Goal: Information Seeking & Learning: Learn about a topic

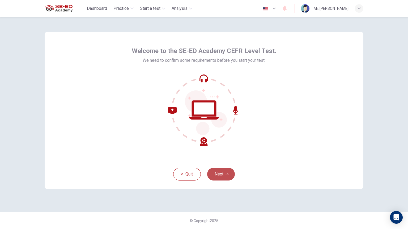
click at [221, 177] on button "Next" at bounding box center [221, 174] width 28 height 13
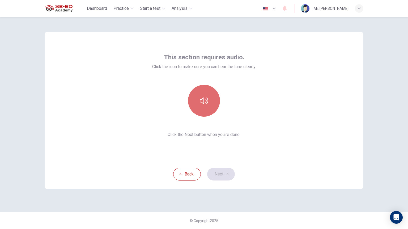
click at [208, 105] on button "button" at bounding box center [204, 101] width 32 height 32
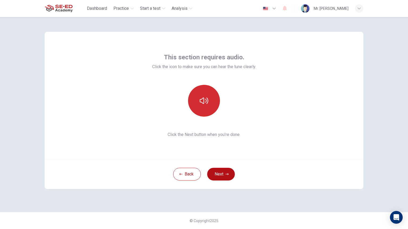
click at [208, 105] on button "button" at bounding box center [204, 101] width 32 height 32
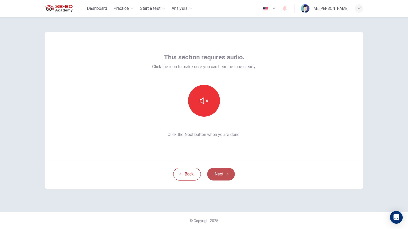
click at [226, 175] on icon "button" at bounding box center [227, 174] width 3 height 3
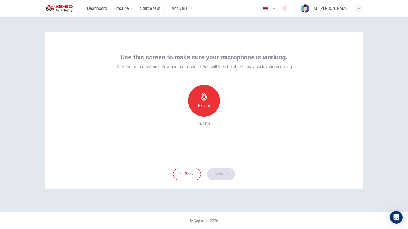
click at [204, 107] on h6 "Record" at bounding box center [204, 106] width 12 height 6
drag, startPoint x: 204, startPoint y: 107, endPoint x: 198, endPoint y: 107, distance: 6.1
click at [198, 107] on div "Stop" at bounding box center [204, 101] width 32 height 32
click at [228, 113] on icon "button" at bounding box center [229, 112] width 2 height 3
click at [213, 173] on button "Next" at bounding box center [221, 174] width 28 height 13
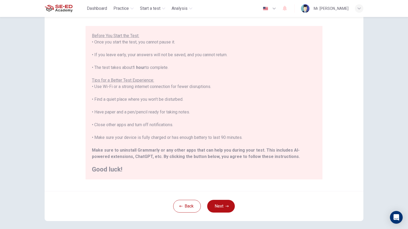
scroll to position [42, 0]
click at [217, 194] on button "Next" at bounding box center [221, 206] width 28 height 13
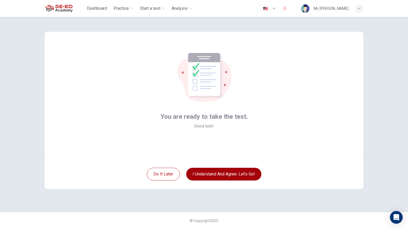
click at [222, 173] on button "I understand and agree. Let’s go!" at bounding box center [223, 174] width 75 height 13
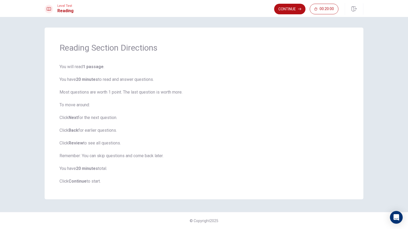
click at [291, 7] on button "Continue" at bounding box center [289, 9] width 31 height 11
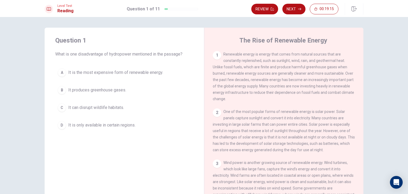
click at [41, 57] on div "Question 1 What is one disadvantage of hydropower mentioned in the passage? A I…" at bounding box center [204, 120] width 336 height 185
drag, startPoint x: 235, startPoint y: 38, endPoint x: 290, endPoint y: 91, distance: 77.2
click at [295, 98] on div "The Rise of Renewable Energy 1 Renewable energy is energy that comes from natur…" at bounding box center [283, 120] width 159 height 185
drag, startPoint x: 222, startPoint y: 54, endPoint x: 242, endPoint y: 57, distance: 19.9
click at [242, 57] on div "1 Renewable energy is energy that comes from natural sources that are constantl…" at bounding box center [284, 76] width 142 height 51
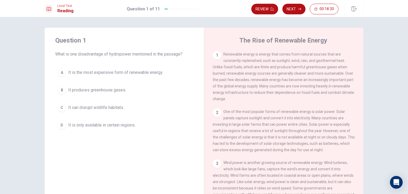
click at [242, 58] on div "1 Renewable energy is energy that comes from natural sources that are constantl…" at bounding box center [284, 76] width 142 height 51
click at [245, 54] on span "Renewable energy is energy that comes from natural sources that are constantly …" at bounding box center [283, 76] width 141 height 49
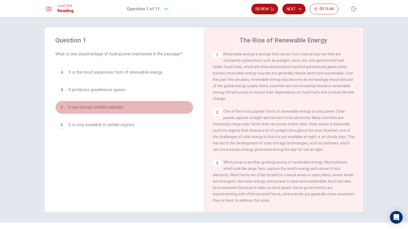
click at [59, 106] on div "C" at bounding box center [62, 107] width 8 height 8
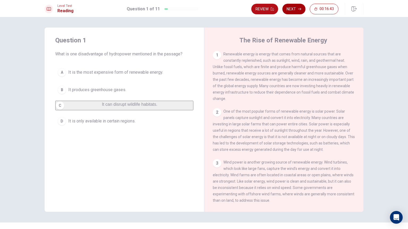
click at [293, 8] on button "Next" at bounding box center [293, 9] width 23 height 11
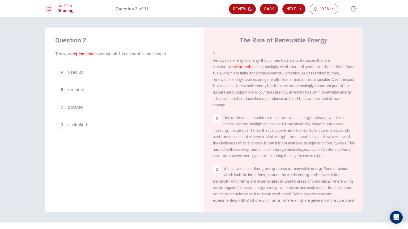
click at [63, 90] on div "B" at bounding box center [62, 90] width 8 height 8
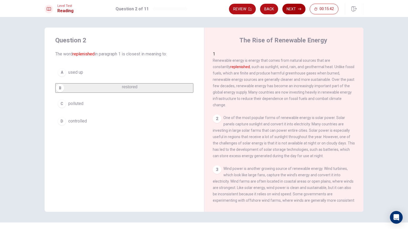
click at [294, 11] on button "Next" at bounding box center [293, 9] width 23 height 11
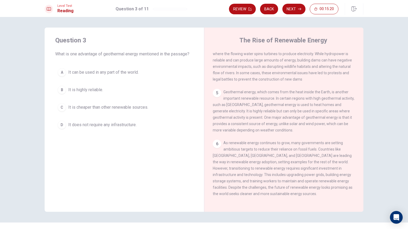
scroll to position [182, 0]
click at [59, 91] on div "B" at bounding box center [62, 90] width 8 height 8
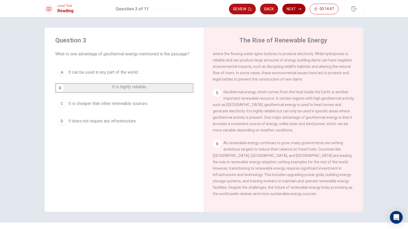
click at [296, 8] on button "Next" at bounding box center [293, 9] width 23 height 11
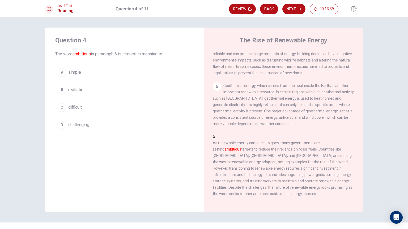
click at [65, 125] on button "D challenging" at bounding box center [124, 124] width 138 height 13
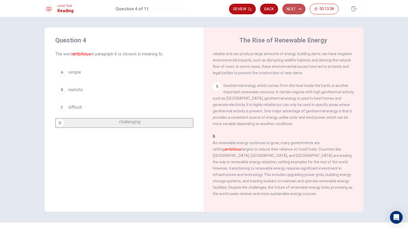
click at [290, 6] on button "Next" at bounding box center [293, 9] width 23 height 11
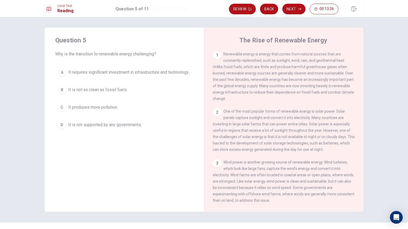
scroll to position [0, 0]
drag, startPoint x: 238, startPoint y: 54, endPoint x: 253, endPoint y: 57, distance: 14.8
click at [253, 57] on div "1 Renewable energy is energy that comes from natural sources that are constantl…" at bounding box center [284, 76] width 142 height 51
drag, startPoint x: 236, startPoint y: 114, endPoint x: 259, endPoint y: 118, distance: 23.7
click at [259, 118] on span "One of the most popular forms of renewable energy is solar power. Solar panels …" at bounding box center [284, 130] width 142 height 42
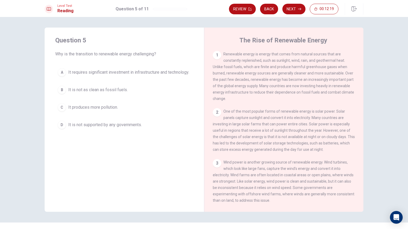
click at [263, 136] on div "2 One of the most popular forms of renewable energy is solar power. Solar panel…" at bounding box center [284, 130] width 142 height 45
drag, startPoint x: 284, startPoint y: 197, endPoint x: 268, endPoint y: 198, distance: 16.0
click at [273, 194] on div "3 Wind power is another growing source of renewable energy. Wind turbines, whic…" at bounding box center [284, 181] width 142 height 45
drag, startPoint x: 269, startPoint y: 193, endPoint x: 274, endPoint y: 189, distance: 7.4
click at [271, 191] on div "3 Wind power is another growing source of renewable energy. Wind turbines, whic…" at bounding box center [284, 181] width 142 height 45
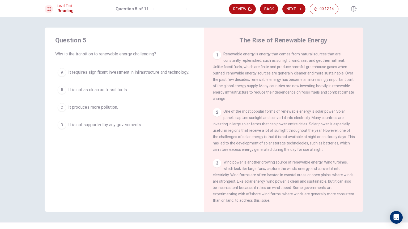
click at [276, 187] on span "Wind power is another growing source of renewable energy. Wind turbines, which …" at bounding box center [284, 181] width 142 height 42
click at [266, 186] on span "Wind power is another growing source of renewable energy. Wind turbines, which …" at bounding box center [284, 181] width 142 height 42
click at [262, 186] on span "Wind power is another growing source of renewable energy. Wind turbines, which …" at bounding box center [284, 181] width 142 height 42
drag, startPoint x: 250, startPoint y: 185, endPoint x: 251, endPoint y: 177, distance: 7.9
click at [250, 183] on div "3 Wind power is another growing source of renewable energy. Wind turbines, whic…" at bounding box center [284, 181] width 142 height 45
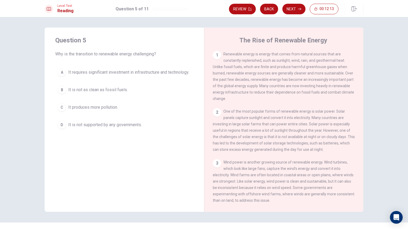
click at [254, 169] on div "3 Wind power is another growing source of renewable energy. Wind turbines, whic…" at bounding box center [284, 181] width 142 height 45
click at [295, 147] on span "One of the most popular forms of renewable energy is solar power. Solar panels …" at bounding box center [284, 130] width 142 height 42
click at [290, 147] on span "One of the most popular forms of renewable energy is solar power. Solar panels …" at bounding box center [284, 130] width 142 height 42
click at [281, 143] on div "2 One of the most popular forms of renewable energy is solar power. Solar panel…" at bounding box center [284, 130] width 142 height 45
click at [280, 139] on span "One of the most popular forms of renewable energy is solar power. Solar panels …" at bounding box center [284, 130] width 142 height 42
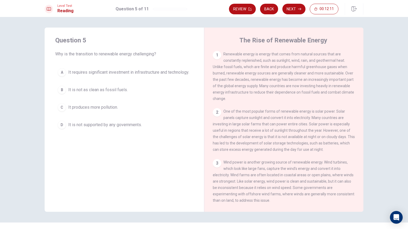
click at [270, 139] on span "One of the most popular forms of renewable energy is solar power. Solar panels …" at bounding box center [284, 130] width 142 height 42
click at [264, 133] on span "One of the most popular forms of renewable energy is solar power. Solar panels …" at bounding box center [284, 130] width 142 height 42
click at [263, 130] on div "2 One of the most popular forms of renewable energy is solar power. Solar panel…" at bounding box center [284, 130] width 142 height 45
drag, startPoint x: 263, startPoint y: 127, endPoint x: 267, endPoint y: 124, distance: 4.5
click at [265, 126] on span "One of the most popular forms of renewable energy is solar power. Solar panels …" at bounding box center [284, 130] width 142 height 42
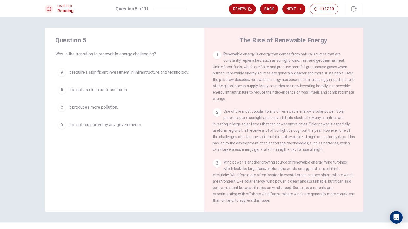
drag, startPoint x: 275, startPoint y: 125, endPoint x: 281, endPoint y: 122, distance: 6.7
click at [277, 124] on span "One of the most popular forms of renewable energy is solar power. Solar panels …" at bounding box center [284, 130] width 142 height 42
click at [281, 115] on span "One of the most popular forms of renewable energy is solar power. Solar panels …" at bounding box center [284, 130] width 142 height 42
click at [278, 107] on div "1 Renewable energy is energy that comes from natural sources that are constantl…" at bounding box center [287, 127] width 149 height 153
drag, startPoint x: 282, startPoint y: 105, endPoint x: 283, endPoint y: 117, distance: 12.2
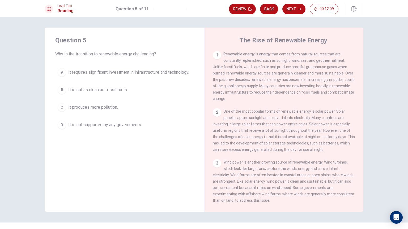
click at [283, 108] on div "1 Renewable energy is energy that comes from natural sources that are constantl…" at bounding box center [287, 127] width 149 height 153
click at [279, 124] on div "2 One of the most popular forms of renewable energy is solar power. Solar panel…" at bounding box center [284, 130] width 142 height 45
drag, startPoint x: 265, startPoint y: 125, endPoint x: 261, endPoint y: 126, distance: 4.1
click at [265, 126] on span "One of the most popular forms of renewable energy is solar power. Solar panels …" at bounding box center [284, 130] width 142 height 42
drag, startPoint x: 254, startPoint y: 92, endPoint x: 250, endPoint y: 94, distance: 4.3
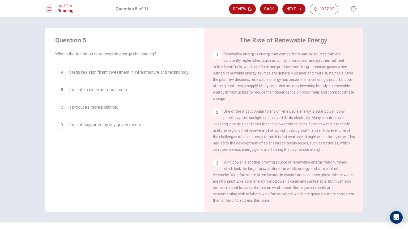
click at [252, 92] on span "Renewable energy is energy that comes from natural sources that are constantly …" at bounding box center [283, 76] width 141 height 49
click at [242, 99] on div "1 Renewable energy is energy that comes from natural sources that are constantl…" at bounding box center [284, 76] width 142 height 51
click at [287, 117] on div "2 One of the most popular forms of renewable energy is solar power. Solar panel…" at bounding box center [284, 130] width 142 height 45
click at [295, 121] on span "One of the most popular forms of renewable energy is solar power. Solar panels …" at bounding box center [284, 130] width 142 height 42
click at [304, 123] on div "2 One of the most popular forms of renewable energy is solar power. Solar panel…" at bounding box center [284, 130] width 142 height 45
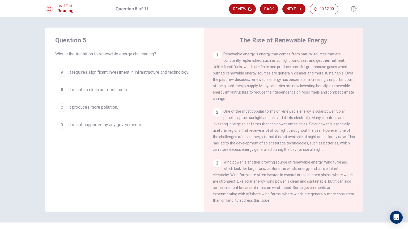
click at [257, 124] on span "One of the most popular forms of renewable energy is solar power. Solar panels …" at bounding box center [284, 130] width 142 height 42
drag, startPoint x: 253, startPoint y: 131, endPoint x: 274, endPoint y: 126, distance: 21.7
click at [268, 130] on div "2 One of the most popular forms of renewable energy is solar power. Solar panel…" at bounding box center [284, 130] width 142 height 45
click at [301, 132] on span "One of the most popular forms of renewable energy is solar power. Solar panels …" at bounding box center [284, 130] width 142 height 42
click at [132, 75] on span "It requires significant investment in infrastructure and technology." at bounding box center [128, 72] width 121 height 6
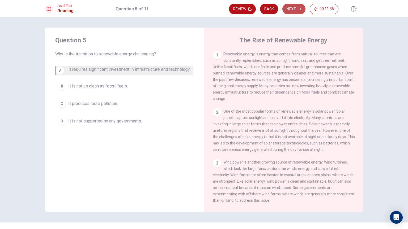
click at [295, 7] on button "Next" at bounding box center [293, 9] width 23 height 11
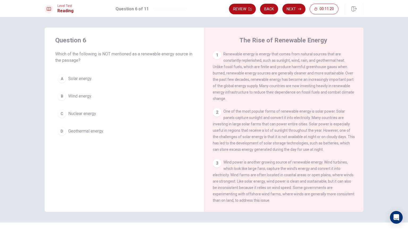
click at [91, 112] on span "Nuclear energy." at bounding box center [82, 114] width 28 height 6
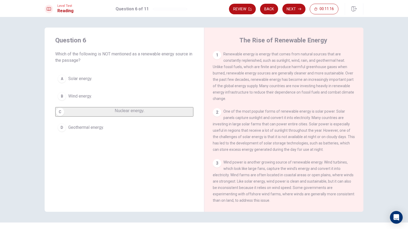
drag, startPoint x: 295, startPoint y: 180, endPoint x: 279, endPoint y: 180, distance: 15.4
click at [280, 180] on span "Wind power is another growing source of renewable energy. Wind turbines, which …" at bounding box center [284, 181] width 142 height 42
drag, startPoint x: 267, startPoint y: 171, endPoint x: 284, endPoint y: 172, distance: 16.3
click at [282, 172] on span "Wind power is another growing source of renewable energy. Wind turbines, which …" at bounding box center [284, 181] width 142 height 42
drag, startPoint x: 326, startPoint y: 173, endPoint x: 326, endPoint y: 176, distance: 3.8
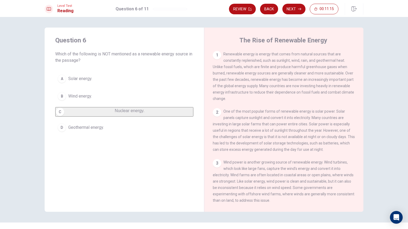
click at [326, 175] on div "3 Wind power is another growing source of renewable energy. Wind turbines, whic…" at bounding box center [284, 181] width 142 height 45
click at [327, 180] on span "Wind power is another growing source of renewable energy. Wind turbines, which …" at bounding box center [284, 181] width 142 height 42
click at [320, 144] on span "One of the most popular forms of renewable energy is solar power. Solar panels …" at bounding box center [284, 130] width 142 height 42
drag, startPoint x: 303, startPoint y: 148, endPoint x: 284, endPoint y: 153, distance: 19.1
click at [300, 150] on div "2 One of the most popular forms of renewable energy is solar power. Solar panel…" at bounding box center [284, 130] width 142 height 45
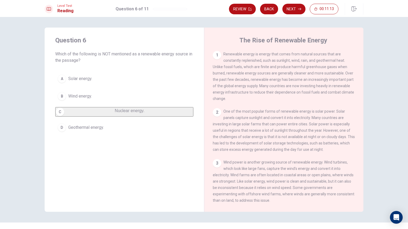
drag, startPoint x: 272, startPoint y: 156, endPoint x: 266, endPoint y: 154, distance: 6.6
click at [270, 153] on div "2 One of the most popular forms of renewable energy is solar power. Solar panel…" at bounding box center [284, 130] width 142 height 45
click at [265, 152] on span "One of the most popular forms of renewable energy is solar power. Solar panels …" at bounding box center [284, 130] width 142 height 42
drag, startPoint x: 259, startPoint y: 140, endPoint x: 268, endPoint y: 134, distance: 10.6
click at [265, 136] on div "2 One of the most popular forms of renewable energy is solar power. Solar panel…" at bounding box center [284, 130] width 142 height 45
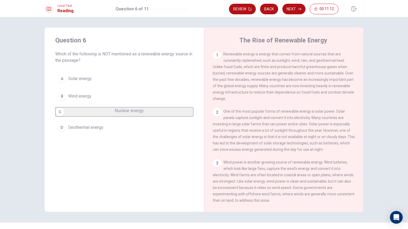
click at [269, 133] on span "One of the most popular forms of renewable energy is solar power. Solar panels …" at bounding box center [284, 130] width 142 height 42
drag, startPoint x: 291, startPoint y: 132, endPoint x: 312, endPoint y: 124, distance: 22.9
click at [292, 132] on span "One of the most popular forms of renewable energy is solar power. Solar panels …" at bounding box center [284, 130] width 142 height 42
click at [313, 124] on div "2 One of the most popular forms of renewable energy is solar power. Solar panel…" at bounding box center [284, 130] width 142 height 45
drag, startPoint x: 291, startPoint y: 124, endPoint x: 285, endPoint y: 126, distance: 7.0
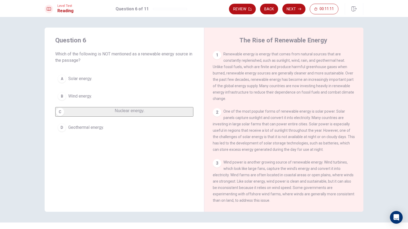
click at [288, 126] on div "2 One of the most popular forms of renewable energy is solar power. Solar panel…" at bounding box center [284, 130] width 142 height 45
drag, startPoint x: 277, startPoint y: 125, endPoint x: 274, endPoint y: 124, distance: 3.2
click at [274, 124] on span "One of the most popular forms of renewable energy is solar power. Solar panels …" at bounding box center [284, 130] width 142 height 42
click at [221, 129] on div "2 One of the most popular forms of renewable energy is solar power. Solar panel…" at bounding box center [284, 130] width 142 height 45
click at [257, 87] on span "Renewable energy is energy that comes from natural sources that are constantly …" at bounding box center [283, 76] width 141 height 49
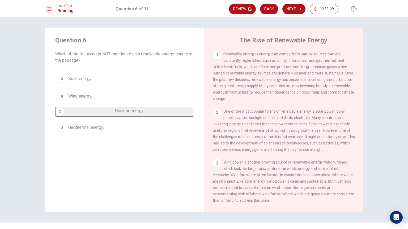
drag, startPoint x: 267, startPoint y: 87, endPoint x: 273, endPoint y: 87, distance: 6.4
click at [269, 87] on span "Renewable energy is energy that comes from natural sources that are constantly …" at bounding box center [283, 76] width 141 height 49
drag, startPoint x: 285, startPoint y: 92, endPoint x: 271, endPoint y: 95, distance: 13.8
click at [282, 93] on div "1 Renewable energy is energy that comes from natural sources that are constantl…" at bounding box center [284, 76] width 142 height 51
click at [252, 96] on div "1 Renewable energy is energy that comes from natural sources that are constantl…" at bounding box center [284, 76] width 142 height 51
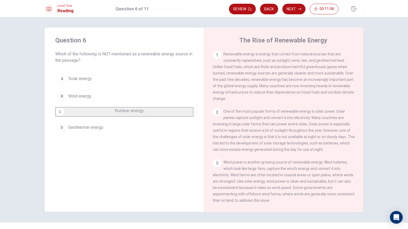
click at [224, 88] on span "Renewable energy is energy that comes from natural sources that are constantly …" at bounding box center [283, 76] width 141 height 49
drag, startPoint x: 239, startPoint y: 82, endPoint x: 244, endPoint y: 78, distance: 5.8
click at [240, 82] on span "Renewable energy is energy that comes from natural sources that are constantly …" at bounding box center [283, 76] width 141 height 49
drag, startPoint x: 246, startPoint y: 77, endPoint x: 253, endPoint y: 72, distance: 8.4
click at [247, 76] on div "1 Renewable energy is energy that comes from natural sources that are constantl…" at bounding box center [284, 76] width 142 height 51
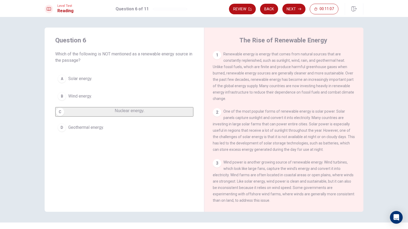
click at [256, 72] on span "Renewable energy is energy that comes from natural sources that are constantly …" at bounding box center [283, 76] width 141 height 49
click at [264, 66] on span "Renewable energy is energy that comes from natural sources that are constantly …" at bounding box center [283, 76] width 141 height 49
click at [274, 64] on div "1 Renewable energy is energy that comes from natural sources that are constantl…" at bounding box center [284, 76] width 142 height 51
click at [291, 11] on button "Next" at bounding box center [293, 9] width 23 height 11
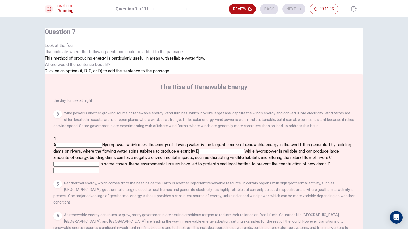
scroll to position [124, 0]
click at [112, 67] on span "Where would the sentence best fit?" at bounding box center [78, 64] width 67 height 5
click at [164, 74] on div "Question 7 Look at the four that indicate where the following sentence could be…" at bounding box center [125, 51] width 160 height 47
click at [89, 55] on span "Look at the four that indicate where the following sentence could be added to t…" at bounding box center [125, 48] width 160 height 13
drag, startPoint x: 118, startPoint y: 53, endPoint x: 121, endPoint y: 54, distance: 2.8
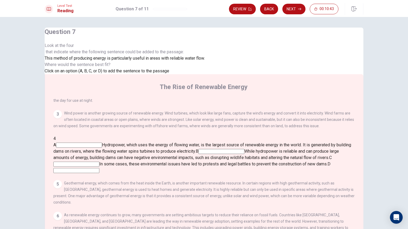
click at [121, 54] on span "Look at the four that indicate where the following sentence could be added to t…" at bounding box center [125, 48] width 160 height 13
click at [137, 52] on span "Look at the four that indicate where the following sentence could be added to t…" at bounding box center [125, 48] width 160 height 13
click at [244, 149] on input at bounding box center [221, 151] width 46 height 5
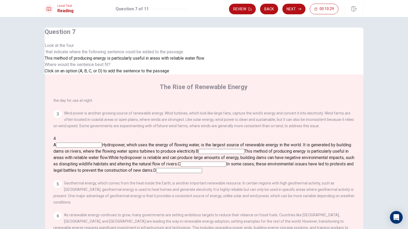
scroll to position [122, 0]
click at [299, 9] on icon "button" at bounding box center [299, 8] width 3 height 3
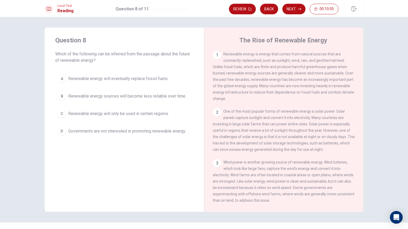
click at [87, 53] on span "Which of the following can be inferred from the passage about the future of ren…" at bounding box center [124, 57] width 138 height 13
click at [101, 53] on span "Which of the following can be inferred from the passage about the future of ren…" at bounding box center [124, 57] width 138 height 13
click at [119, 56] on span "Which of the following can be inferred from the passage about the future of ren…" at bounding box center [124, 57] width 138 height 13
drag, startPoint x: 99, startPoint y: 61, endPoint x: 115, endPoint y: 71, distance: 18.8
click at [100, 62] on span "Which of the following can be inferred from the passage about the future of ren…" at bounding box center [124, 57] width 138 height 13
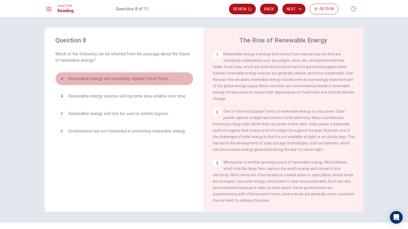
click at [119, 73] on button "A Renewable energy will eventually replace fossil fuels." at bounding box center [124, 78] width 138 height 13
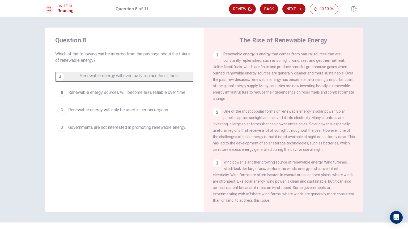
click at [125, 69] on div "Question 8 Which of the following can be inferred from the passage about the fu…" at bounding box center [124, 85] width 159 height 115
drag, startPoint x: 135, startPoint y: 58, endPoint x: 139, endPoint y: 56, distance: 5.1
click at [136, 58] on span "Which of the following can be inferred from the passage about the future of ren…" at bounding box center [124, 57] width 138 height 13
drag, startPoint x: 142, startPoint y: 54, endPoint x: 147, endPoint y: 51, distance: 5.8
click at [147, 51] on span "Which of the following can be inferred from the passage about the future of ren…" at bounding box center [124, 57] width 138 height 13
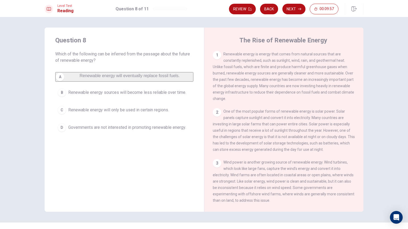
click at [126, 96] on span "Renewable energy sources will become less reliable over time." at bounding box center [127, 93] width 118 height 6
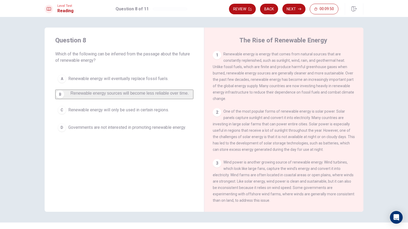
click at [134, 131] on span "Governments are not interested in promoting renewable energy." at bounding box center [127, 128] width 118 height 6
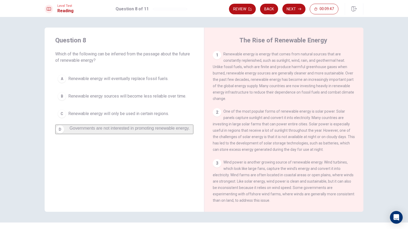
click at [141, 113] on span "Renewable energy will only be used in certain regions." at bounding box center [118, 114] width 101 height 6
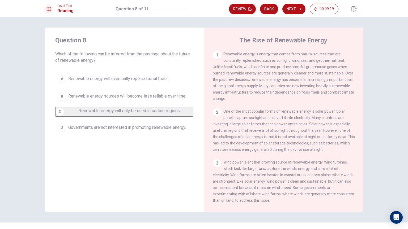
click at [172, 77] on button "A Renewable energy will eventually replace fossil fuels." at bounding box center [124, 78] width 138 height 13
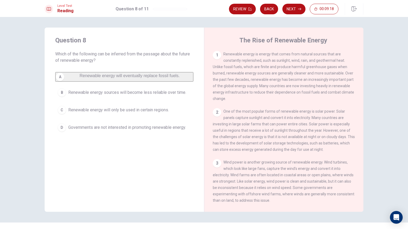
click at [294, 16] on div "Level Test Reading Question 8 of 11 Review Back Next 00:09:18" at bounding box center [204, 8] width 408 height 17
click at [293, 5] on button "Next" at bounding box center [293, 9] width 23 height 11
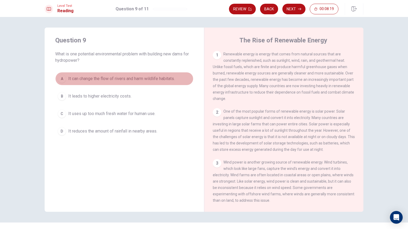
click at [59, 79] on div "A" at bounding box center [62, 79] width 8 height 8
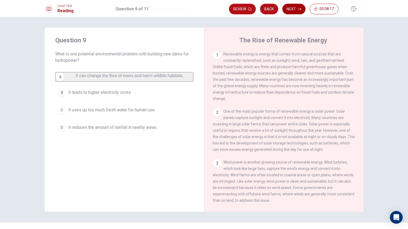
click at [290, 6] on button "Next" at bounding box center [293, 9] width 23 height 11
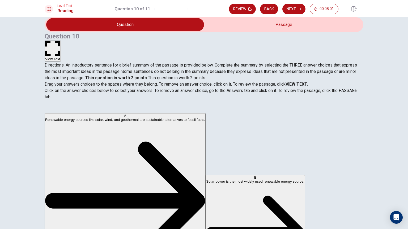
scroll to position [105, 0]
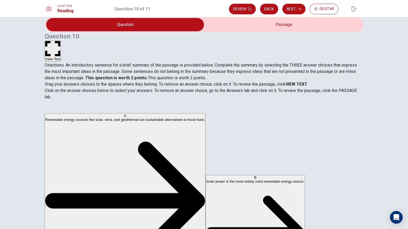
drag, startPoint x: 113, startPoint y: 121, endPoint x: 203, endPoint y: 105, distance: 91.9
drag, startPoint x: 71, startPoint y: 126, endPoint x: 157, endPoint y: 102, distance: 88.9
drag, startPoint x: 88, startPoint y: 129, endPoint x: 224, endPoint y: 141, distance: 136.6
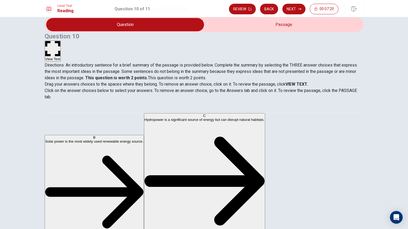
scroll to position [67, 0]
drag, startPoint x: 63, startPoint y: 138, endPoint x: 186, endPoint y: 139, distance: 123.3
drag, startPoint x: 76, startPoint y: 154, endPoint x: 84, endPoint y: 154, distance: 8.0
drag, startPoint x: 93, startPoint y: 121, endPoint x: 183, endPoint y: 143, distance: 92.5
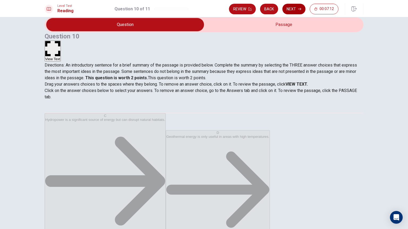
click at [296, 11] on button "Next" at bounding box center [293, 9] width 23 height 11
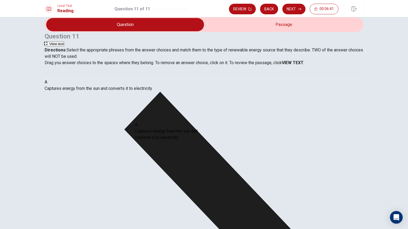
drag, startPoint x: 63, startPoint y: 115, endPoint x: 145, endPoint y: 137, distance: 84.4
drag, startPoint x: 69, startPoint y: 114, endPoint x: 156, endPoint y: 144, distance: 92.4
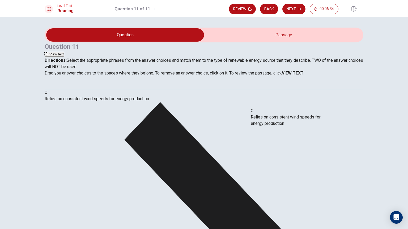
drag, startPoint x: 70, startPoint y: 124, endPoint x: 269, endPoint y: 121, distance: 198.4
drag, startPoint x: 62, startPoint y: 182, endPoint x: 141, endPoint y: 182, distance: 79.2
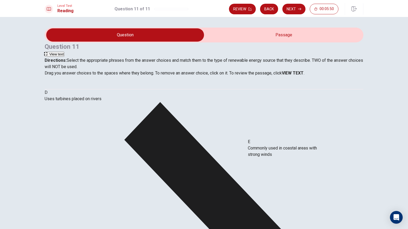
drag, startPoint x: 80, startPoint y: 147, endPoint x: 258, endPoint y: 151, distance: 178.5
click at [296, 12] on button "Next" at bounding box center [293, 9] width 23 height 11
click at [149, 160] on input "You must click this to continue" at bounding box center [204, 114] width 408 height 229
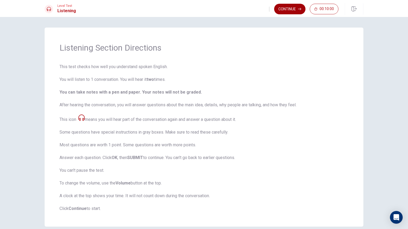
click at [296, 7] on button "Continue" at bounding box center [289, 9] width 31 height 11
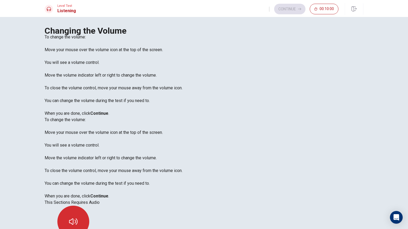
click at [89, 194] on button "button" at bounding box center [73, 222] width 32 height 32
click at [302, 8] on button "Continue" at bounding box center [289, 9] width 31 height 11
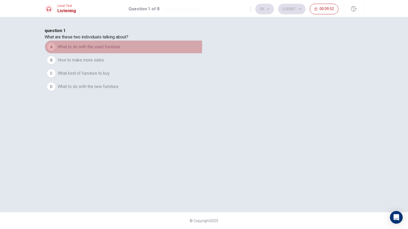
click at [56, 51] on div "A" at bounding box center [51, 47] width 8 height 8
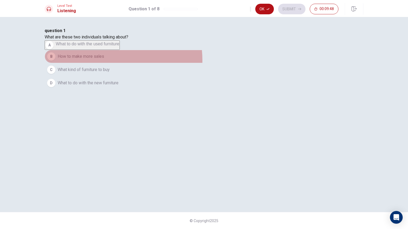
click at [181, 63] on button "B How to make more sales" at bounding box center [204, 56] width 319 height 13
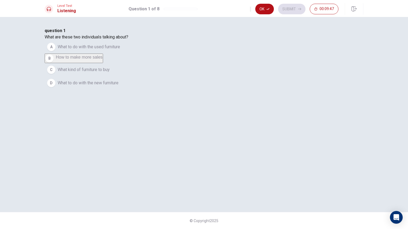
click at [56, 51] on div "A" at bounding box center [51, 47] width 8 height 8
click at [271, 6] on button "Ok" at bounding box center [264, 9] width 19 height 11
click at [288, 11] on button "Submit" at bounding box center [291, 9] width 27 height 11
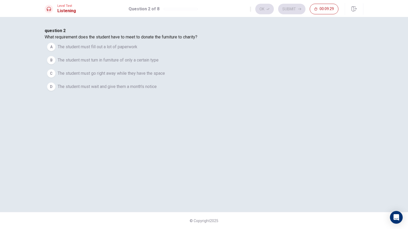
click at [180, 67] on button "B The student must turn in furniture of only a certain type" at bounding box center [204, 60] width 319 height 13
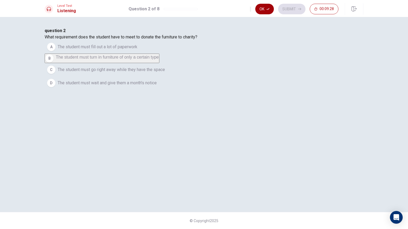
click at [272, 8] on button "Ok" at bounding box center [264, 9] width 19 height 11
click at [291, 9] on button "Submit" at bounding box center [291, 9] width 27 height 11
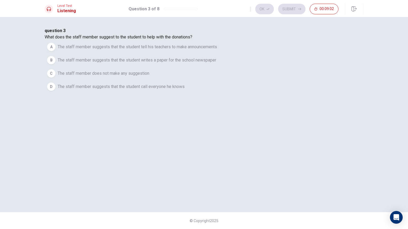
click at [56, 51] on div "A" at bounding box center [51, 47] width 8 height 8
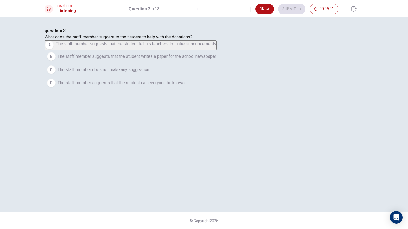
click at [261, 10] on button "Ok" at bounding box center [264, 9] width 19 height 11
drag, startPoint x: 286, startPoint y: 6, endPoint x: 290, endPoint y: 19, distance: 14.0
click at [286, 6] on button "Submit" at bounding box center [291, 9] width 27 height 11
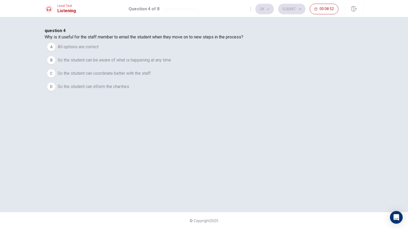
drag, startPoint x: 131, startPoint y: 116, endPoint x: 139, endPoint y: 116, distance: 8.2
click at [56, 78] on div "C" at bounding box center [51, 73] width 8 height 8
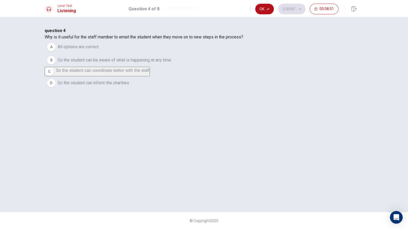
click at [265, 10] on button "Ok" at bounding box center [264, 9] width 19 height 11
click at [290, 11] on button "Submit" at bounding box center [291, 9] width 27 height 11
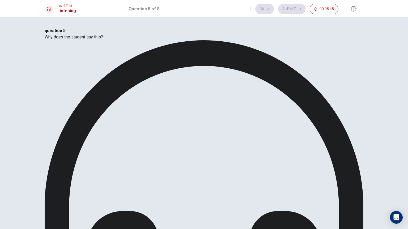
click at [189, 65] on icon at bounding box center [204, 199] width 319 height 319
click at [264, 16] on div "Level Test Listening Question 5 of 8 Ok Submit 00:07:52" at bounding box center [204, 8] width 408 height 17
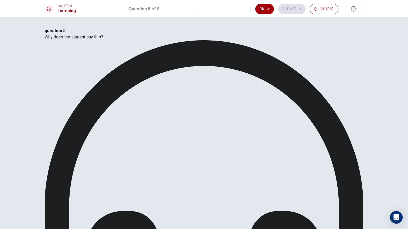
click at [268, 11] on button "Ok" at bounding box center [264, 9] width 19 height 11
click at [298, 10] on button "Submit" at bounding box center [291, 9] width 27 height 11
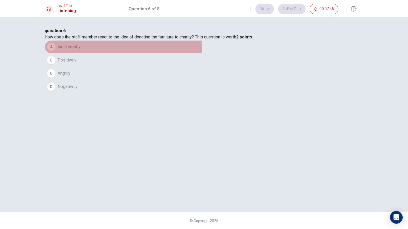
click at [80, 50] on span "Indifferently" at bounding box center [69, 47] width 23 height 6
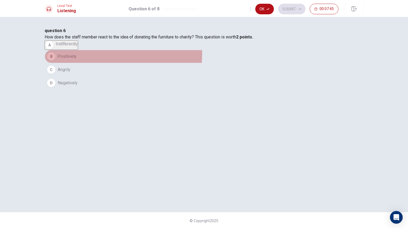
drag, startPoint x: 142, startPoint y: 99, endPoint x: 146, endPoint y: 100, distance: 3.9
click at [143, 63] on button "B Positively" at bounding box center [204, 56] width 319 height 13
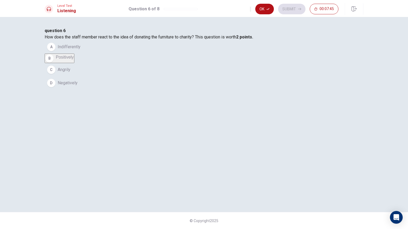
click at [168, 54] on button "A Indifferently" at bounding box center [204, 46] width 319 height 13
click at [272, 10] on button "Ok" at bounding box center [264, 9] width 19 height 11
click at [286, 11] on button "Submit" at bounding box center [291, 9] width 27 height 11
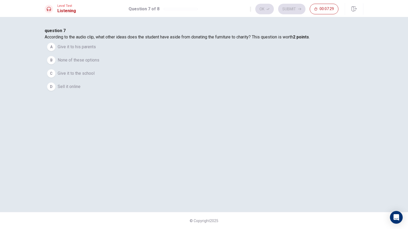
click at [127, 54] on button "A Give it to his parents" at bounding box center [204, 46] width 319 height 13
click at [95, 73] on span "Give it to the school" at bounding box center [76, 70] width 37 height 6
click at [270, 11] on button "Ok" at bounding box center [264, 9] width 19 height 11
click at [286, 11] on button "Submit" at bounding box center [291, 9] width 27 height 11
click at [129, 50] on span "He plans on keeping all of the furniture" at bounding box center [94, 47] width 72 height 6
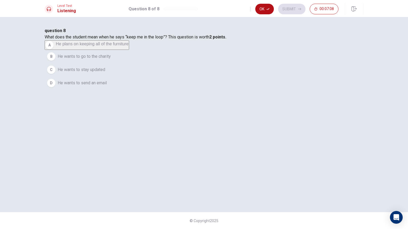
click at [275, 6] on div "Ok Submit 00:07:08" at bounding box center [294, 9] width 88 height 11
click at [270, 10] on icon "button" at bounding box center [267, 8] width 3 height 3
click at [298, 6] on button "Submit" at bounding box center [291, 9] width 27 height 11
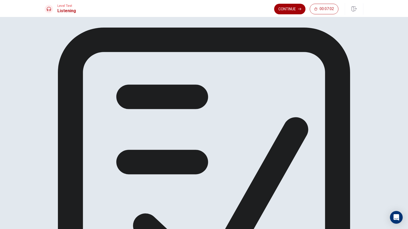
click at [279, 13] on button "Continue" at bounding box center [289, 9] width 31 height 11
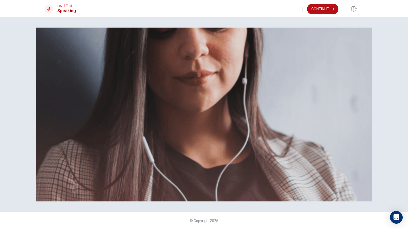
click at [317, 12] on button "Continue" at bounding box center [322, 9] width 31 height 11
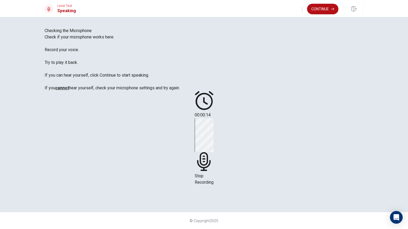
click at [210, 152] on icon at bounding box center [204, 161] width 14 height 19
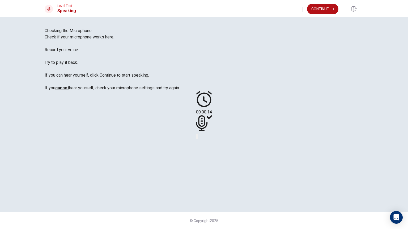
click at [287, 140] on div "00:00:14" at bounding box center [204, 115] width 319 height 48
click at [203, 144] on icon "Play Audio" at bounding box center [200, 141] width 5 height 6
click at [197, 138] on icon "Record Again" at bounding box center [197, 138] width 0 height 0
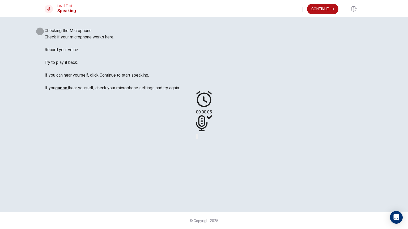
click at [203, 144] on icon "Play Audio" at bounding box center [200, 141] width 5 height 6
click at [278, 140] on div "00:00:05" at bounding box center [204, 115] width 319 height 48
click at [203, 144] on icon "Record Again" at bounding box center [200, 141] width 6 height 6
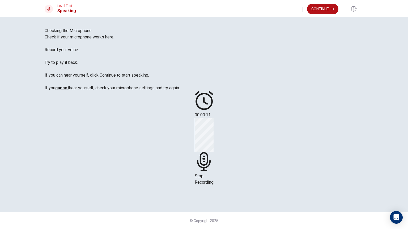
click at [214, 174] on span "Stop Recording" at bounding box center [204, 179] width 19 height 11
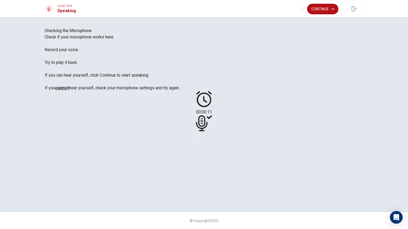
click at [198, 139] on button "Play Audio" at bounding box center [197, 136] width 1 height 5
click at [198, 139] on button "Pause Audio" at bounding box center [197, 136] width 1 height 5
click at [197, 138] on icon "Record Again" at bounding box center [197, 138] width 0 height 0
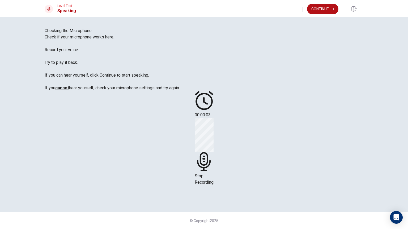
click at [214, 174] on span "Stop Recording" at bounding box center [204, 179] width 19 height 11
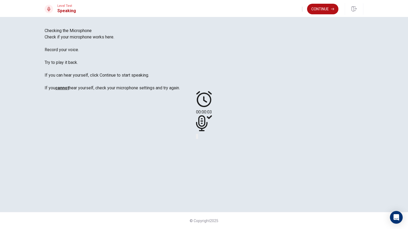
click at [198, 139] on button "Play Audio" at bounding box center [197, 136] width 1 height 5
click at [197, 138] on icon "Record Again" at bounding box center [197, 138] width 0 height 0
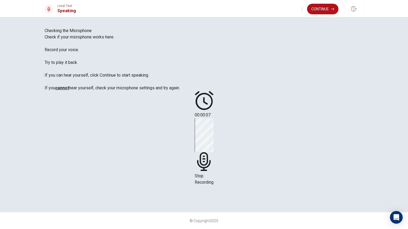
click at [214, 147] on div "Stop Recording" at bounding box center [204, 151] width 19 height 67
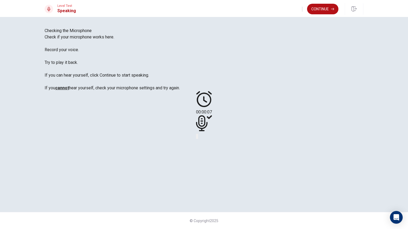
click at [212, 140] on div at bounding box center [204, 136] width 16 height 6
click at [197, 138] on icon "Record Again" at bounding box center [197, 138] width 0 height 0
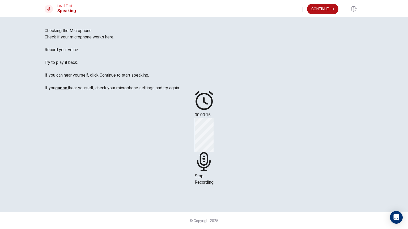
click at [325, 13] on button "Continue" at bounding box center [322, 9] width 31 height 11
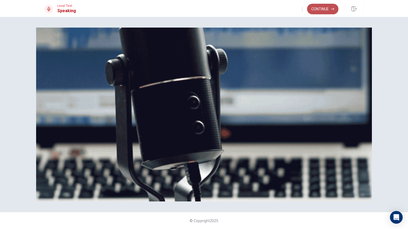
click at [330, 6] on button "Continue" at bounding box center [322, 9] width 31 height 11
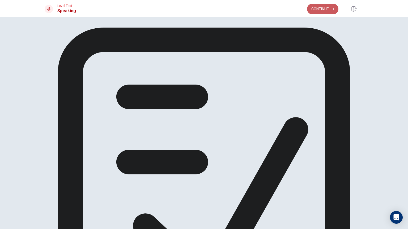
drag, startPoint x: 320, startPoint y: 12, endPoint x: 317, endPoint y: 9, distance: 3.9
click at [320, 12] on button "Continue" at bounding box center [322, 9] width 31 height 11
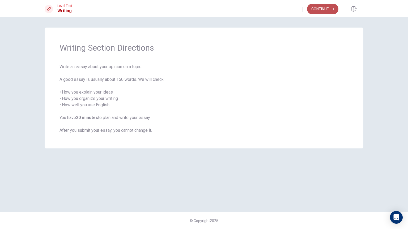
click at [322, 6] on button "Continue" at bounding box center [322, 9] width 31 height 11
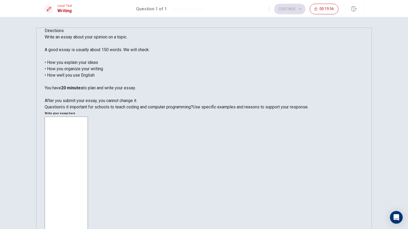
click at [88, 117] on textarea at bounding box center [66, 190] width 43 height 147
type textarea "i"
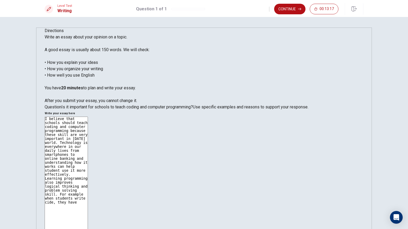
click at [88, 117] on textarea "I believe that schools should teach coding and computer programming because the…" at bounding box center [66, 190] width 43 height 147
type textarea "I believe that schools should teach coding and computer programming because the…"
click at [292, 7] on button "Continue" at bounding box center [289, 9] width 31 height 11
click at [148, 161] on input "You must click this to continue" at bounding box center [204, 114] width 408 height 229
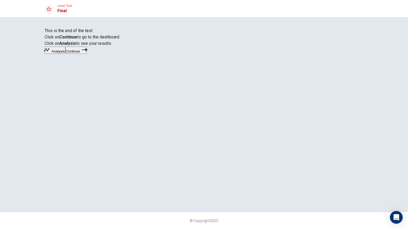
click at [65, 54] on button "Analysis" at bounding box center [55, 50] width 21 height 7
